Goal: Transaction & Acquisition: Purchase product/service

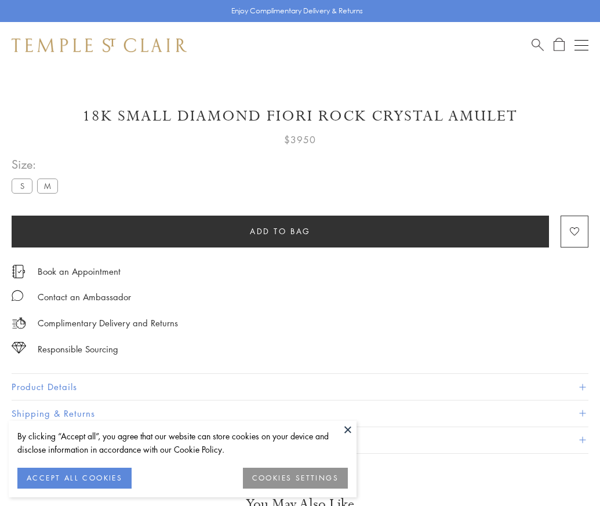
click at [280, 231] on span "Add to bag" at bounding box center [280, 231] width 61 height 13
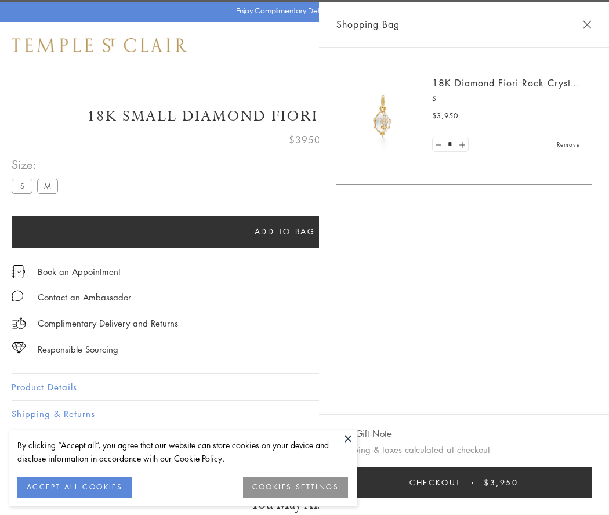
click at [461, 483] on span "Checkout" at bounding box center [435, 482] width 52 height 13
